Goal: Use online tool/utility: Utilize a website feature to perform a specific function

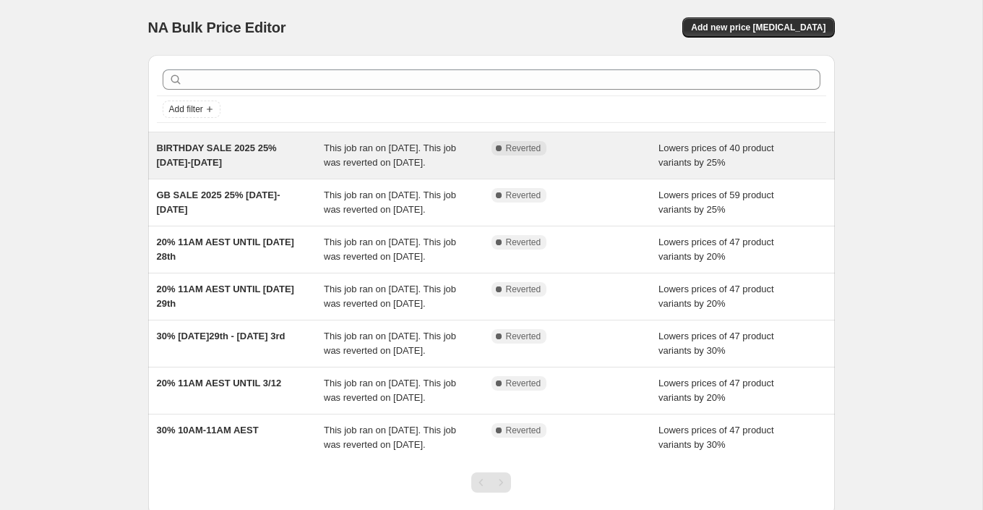
click at [581, 136] on div "BIRTHDAY SALE 2025 25% [DATE]-[DATE] This job ran on [DATE]. This job was rever…" at bounding box center [491, 155] width 687 height 46
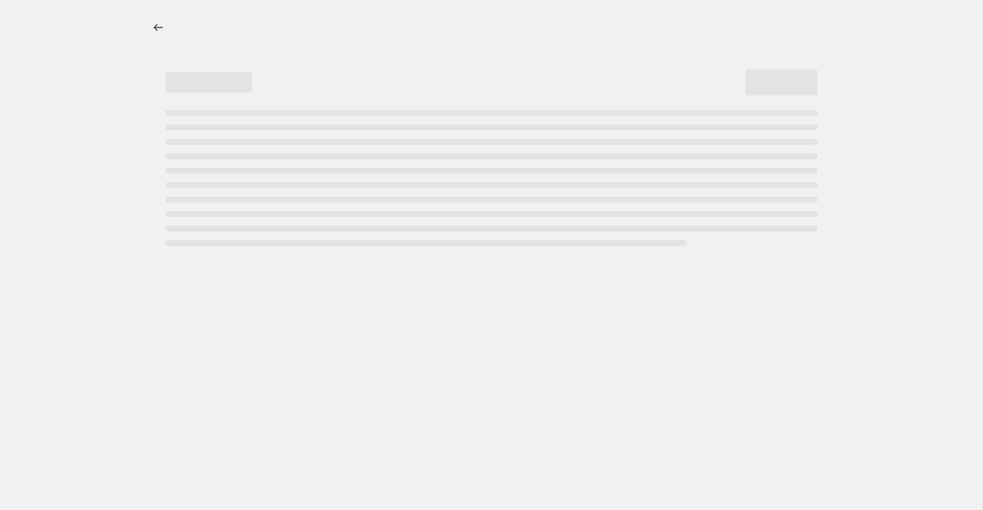
select select "percentage"
select select "collection"
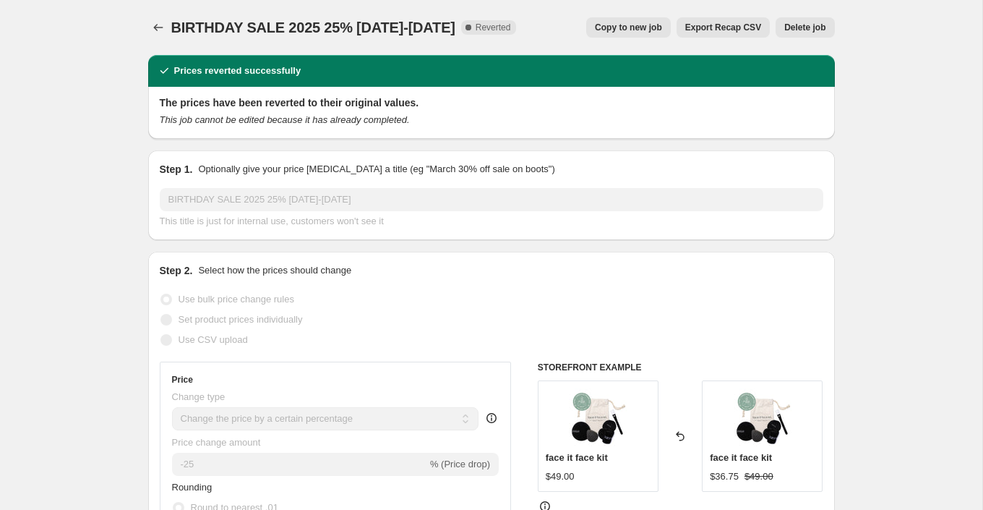
click at [611, 20] on button "Copy to new job" at bounding box center [628, 27] width 85 height 20
select select "percentage"
select select "collection"
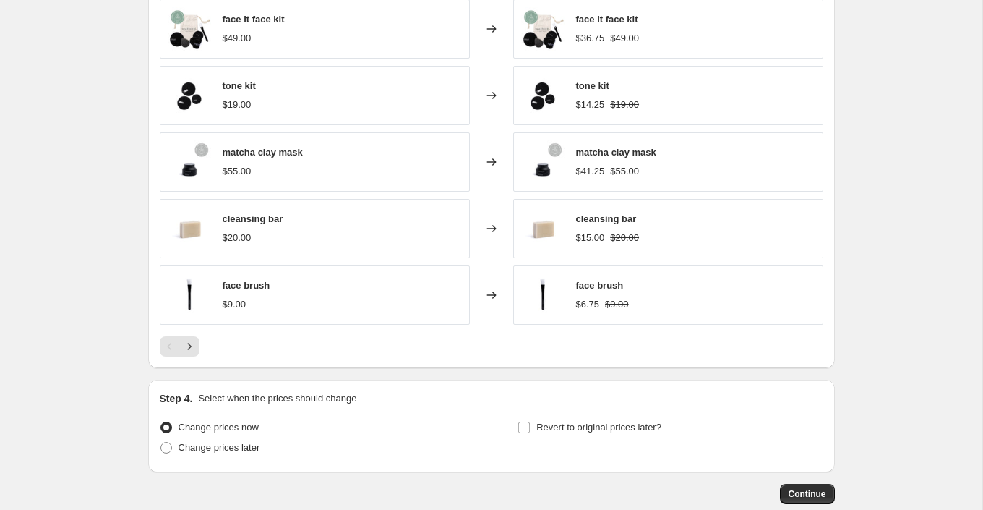
scroll to position [1093, 0]
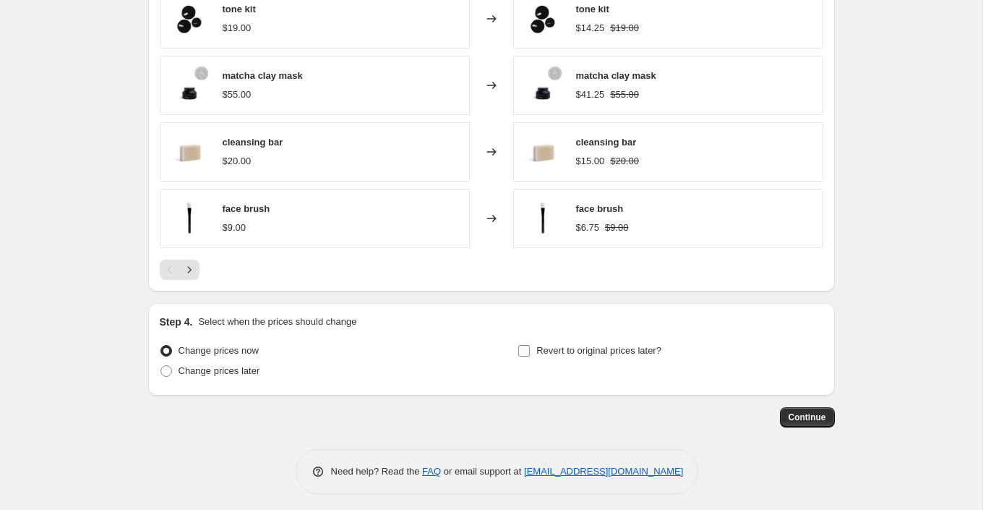
click at [576, 349] on span "Revert to original prices later?" at bounding box center [599, 350] width 125 height 11
click at [530, 349] on input "Revert to original prices later?" at bounding box center [524, 351] width 12 height 12
checkbox input "true"
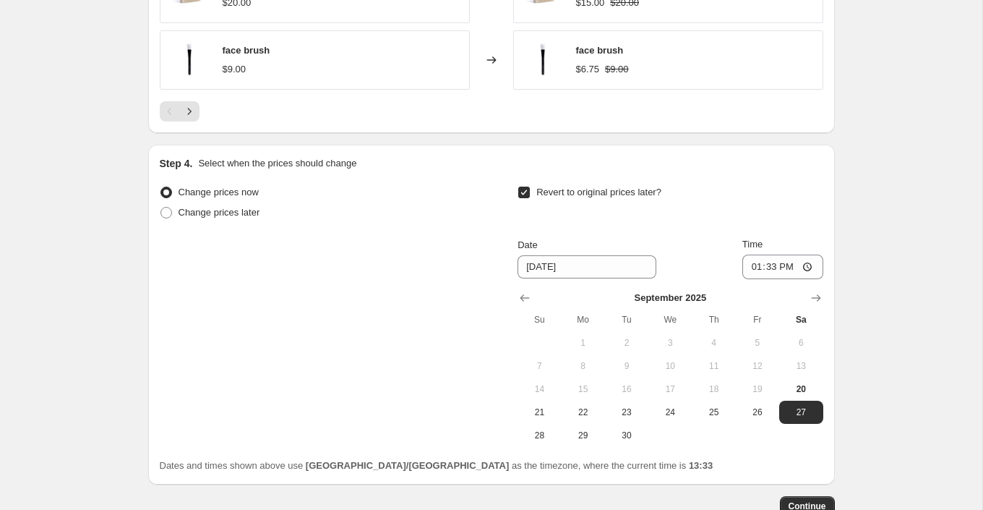
scroll to position [1252, 0]
click at [766, 265] on input "13:33" at bounding box center [783, 266] width 81 height 25
click at [787, 265] on input "13:33" at bounding box center [783, 266] width 81 height 25
click at [764, 261] on input "13:33" at bounding box center [783, 266] width 81 height 25
click at [810, 261] on input "13:33" at bounding box center [783, 266] width 81 height 25
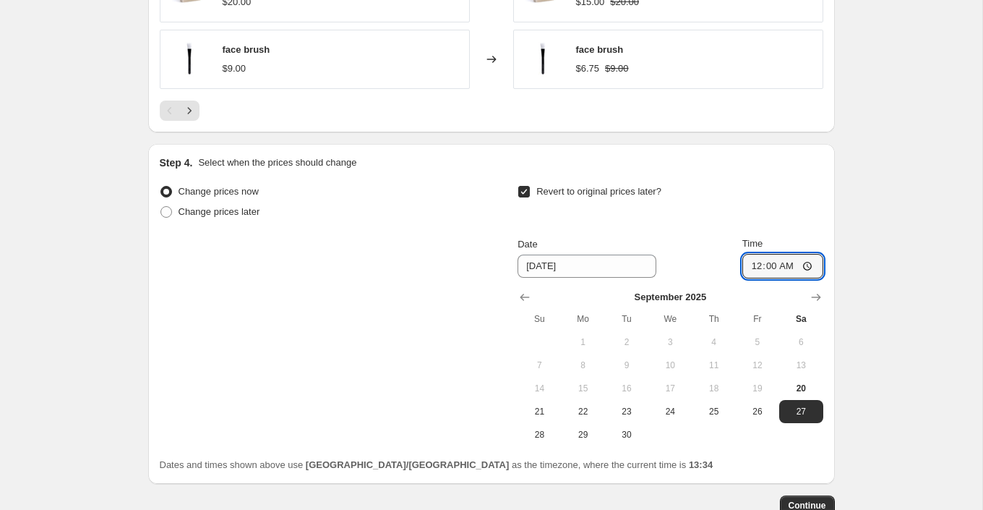
type input "00:00"
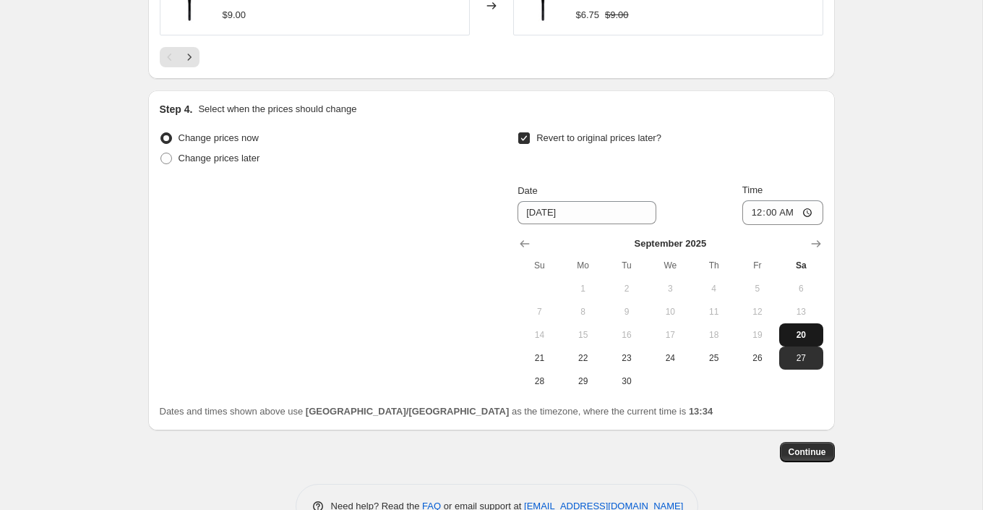
click at [803, 333] on span "20" at bounding box center [801, 335] width 32 height 12
click at [536, 352] on span "21" at bounding box center [540, 358] width 32 height 12
type input "[DATE]"
click at [805, 446] on span "Continue" at bounding box center [808, 452] width 38 height 12
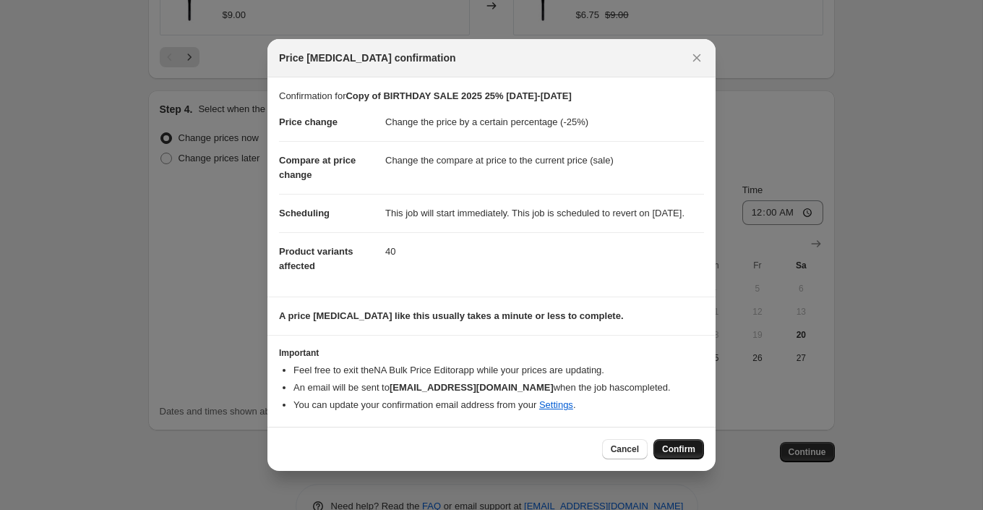
click at [675, 455] on span "Confirm" at bounding box center [678, 449] width 33 height 12
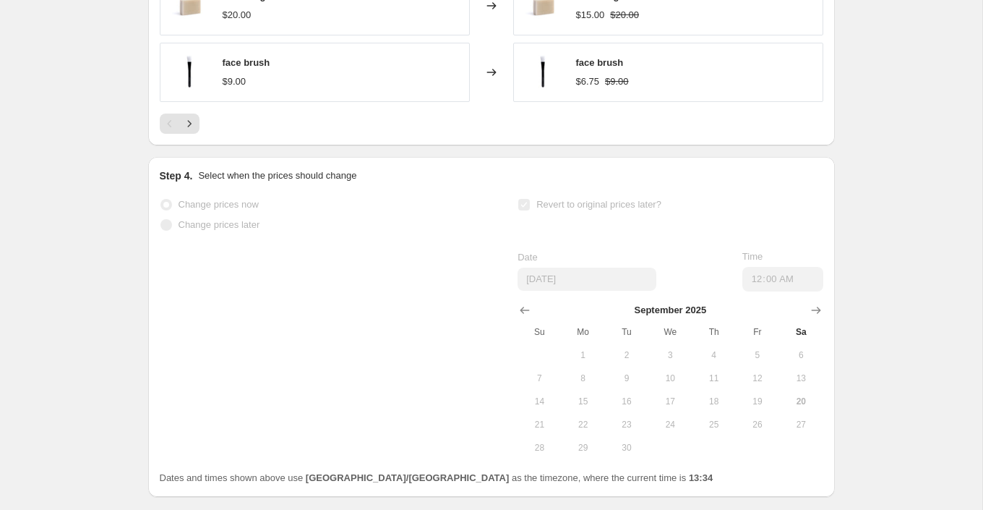
scroll to position [1343, 0]
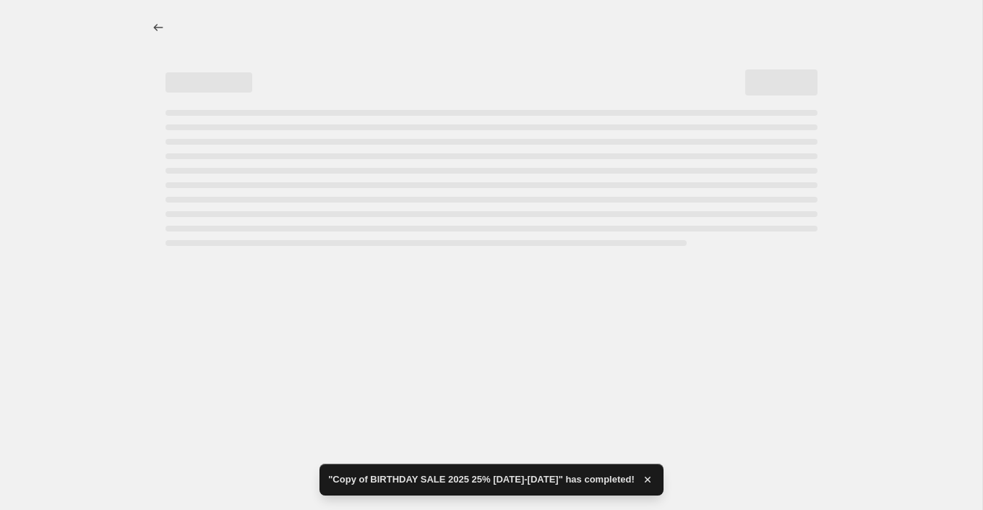
select select "percentage"
select select "collection"
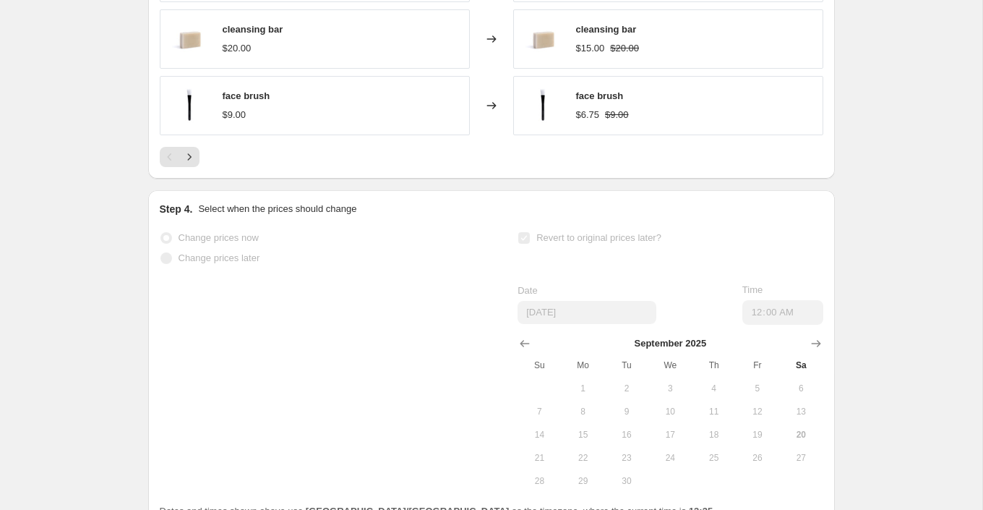
scroll to position [0, 0]
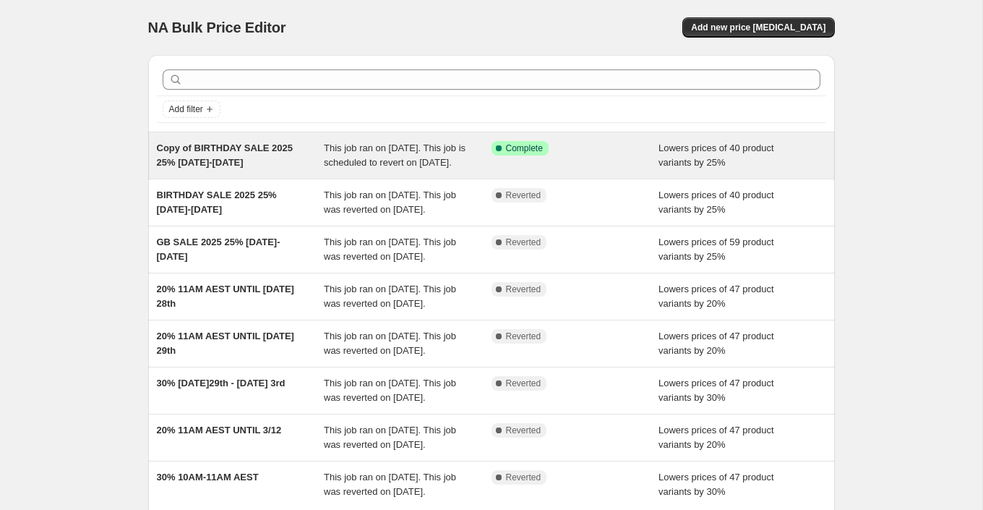
click at [578, 149] on div "Success Complete Complete" at bounding box center [565, 148] width 146 height 14
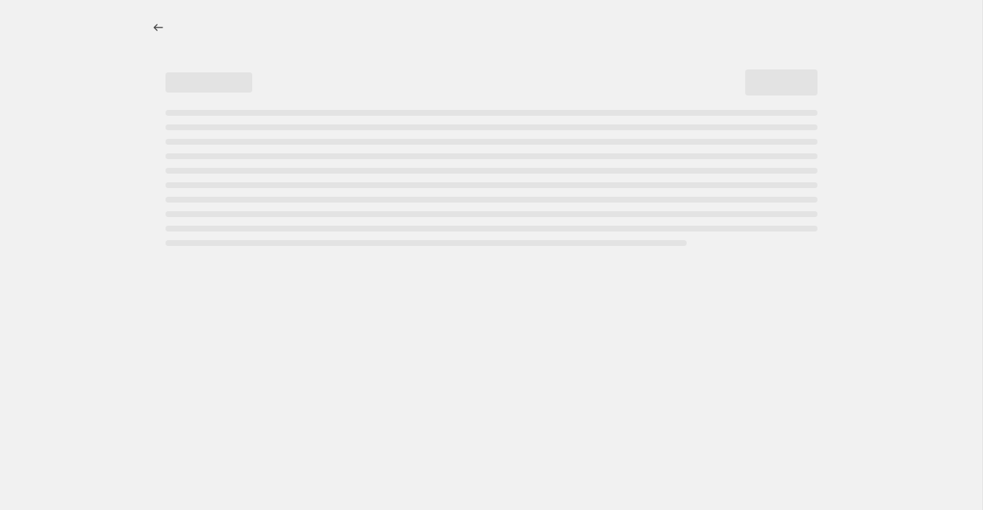
select select "percentage"
select select "collection"
